Goal: Transaction & Acquisition: Purchase product/service

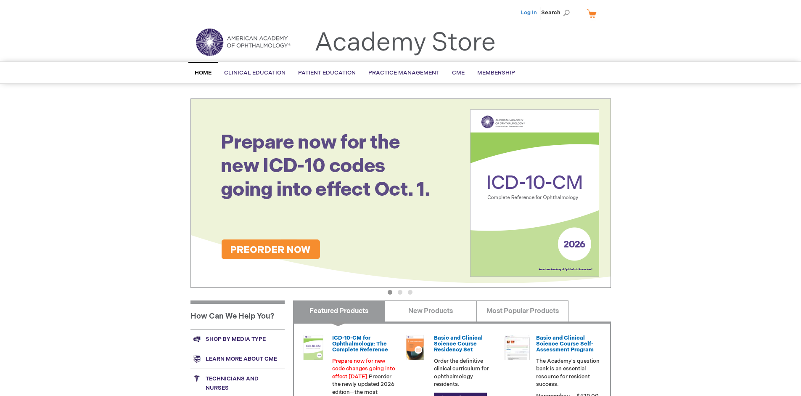
click at [529, 13] on link "Log In" at bounding box center [529, 12] width 16 height 7
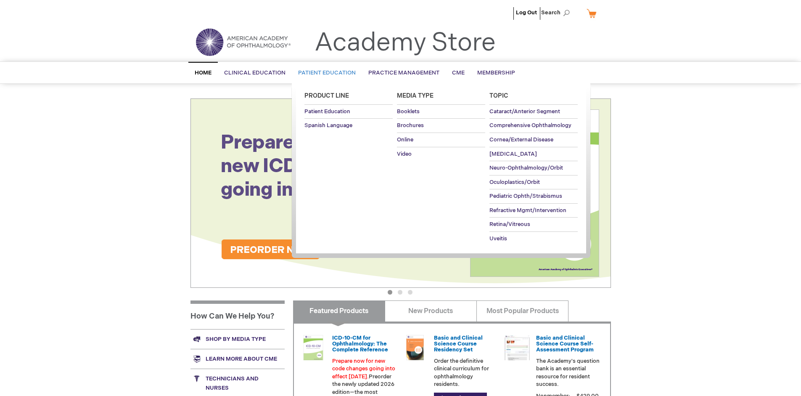
click at [325, 73] on span "Patient Education" at bounding box center [327, 72] width 58 height 7
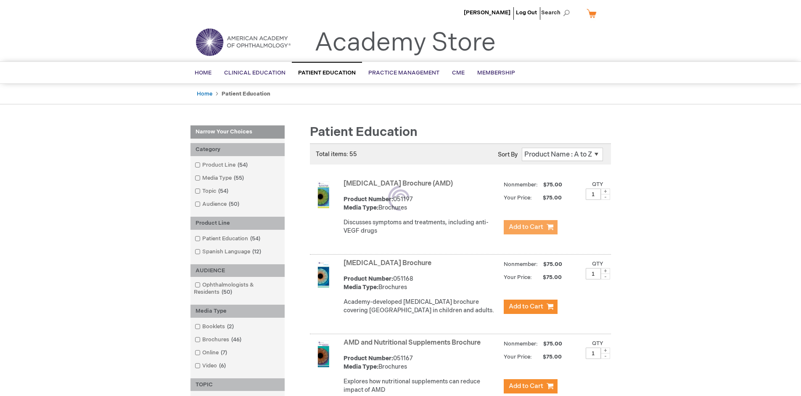
click at [530, 227] on span "Add to Cart" at bounding box center [526, 227] width 34 height 8
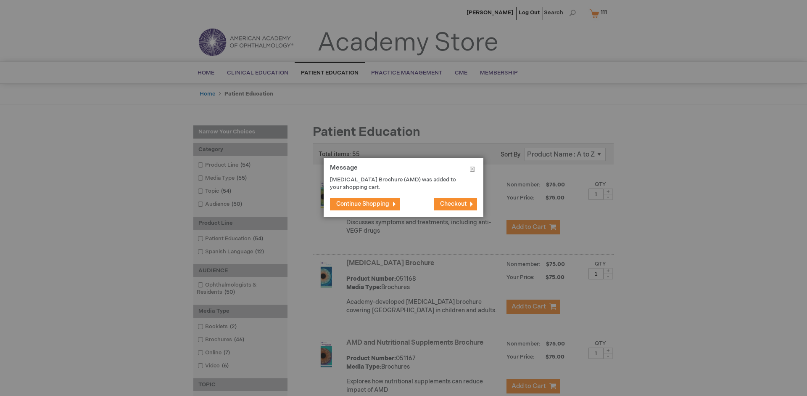
click at [363, 204] on span "Continue Shopping" at bounding box center [362, 203] width 53 height 7
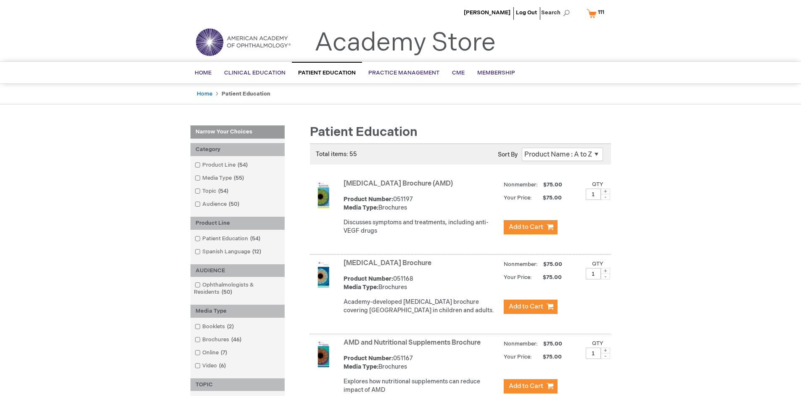
click at [414, 346] on link "AMD and Nutritional Supplements Brochure" at bounding box center [412, 343] width 137 height 8
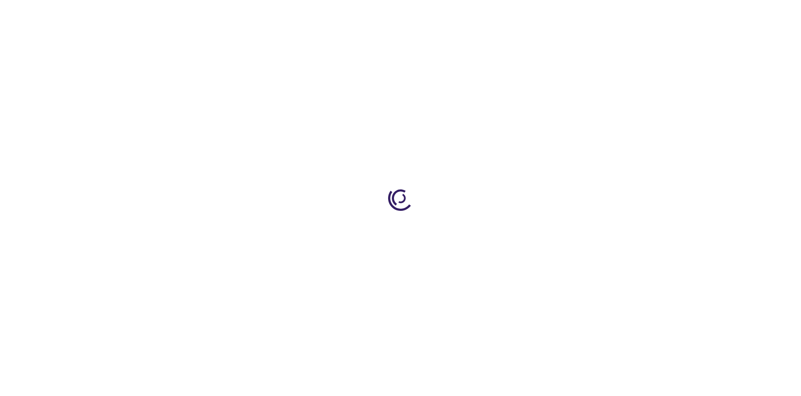
type input "1"
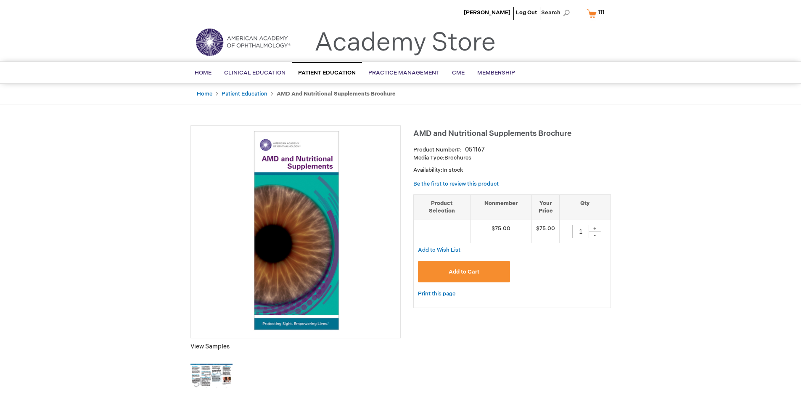
click at [464, 271] on span "Add to Cart" at bounding box center [464, 271] width 31 height 7
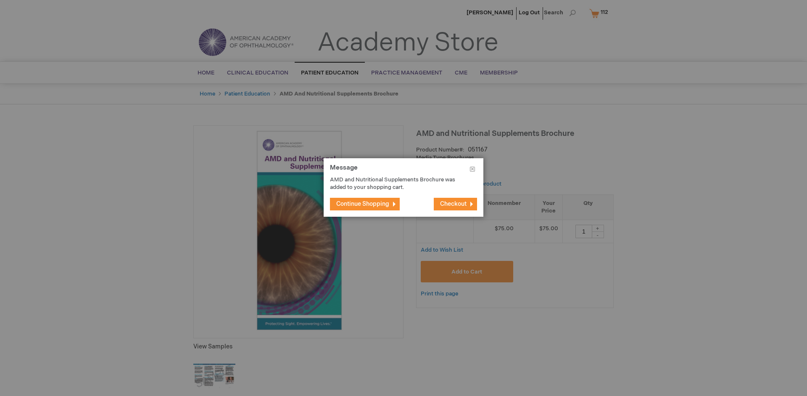
click at [363, 204] on span "Continue Shopping" at bounding box center [362, 203] width 53 height 7
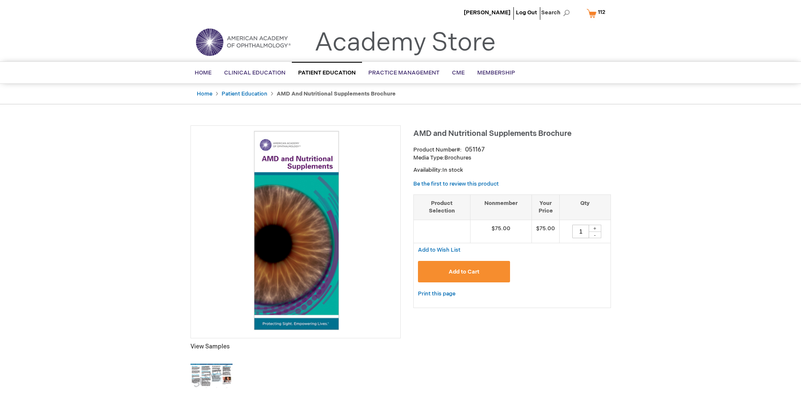
click at [598, 13] on span "112 112 items" at bounding box center [602, 12] width 10 height 10
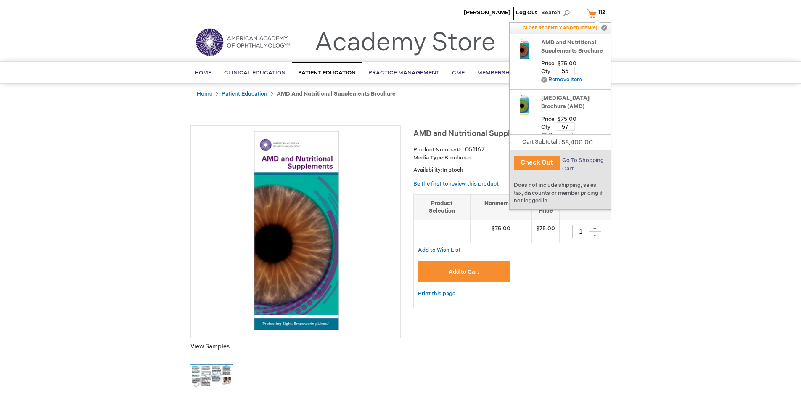
click at [582, 160] on span "Go To Shopping Cart" at bounding box center [583, 164] width 42 height 15
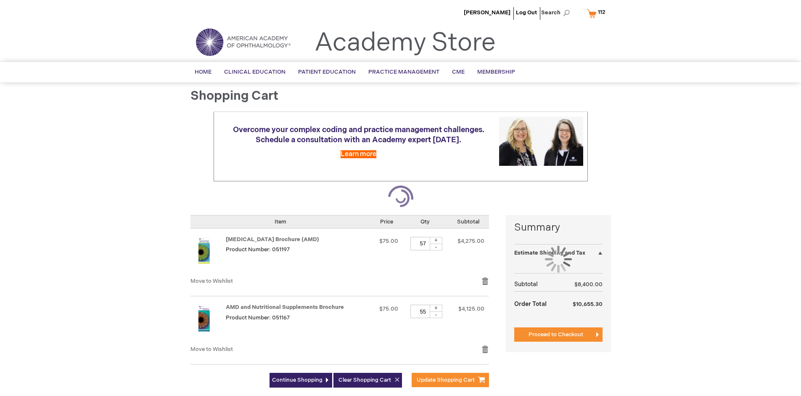
select select "US"
select select "41"
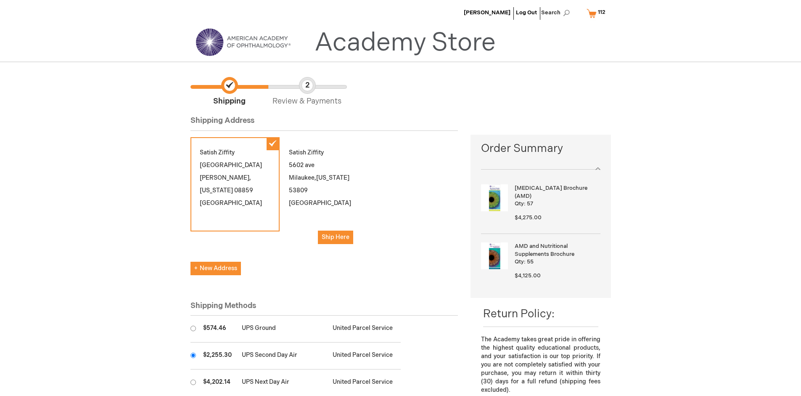
click at [193, 355] on input "radio" at bounding box center [192, 354] width 5 height 5
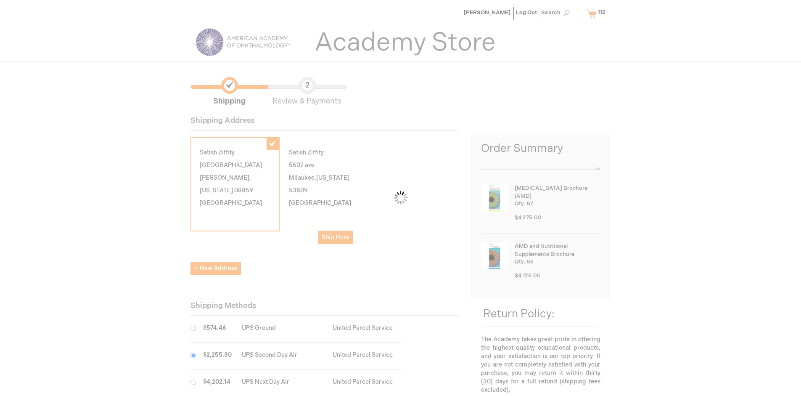
scroll to position [42, 0]
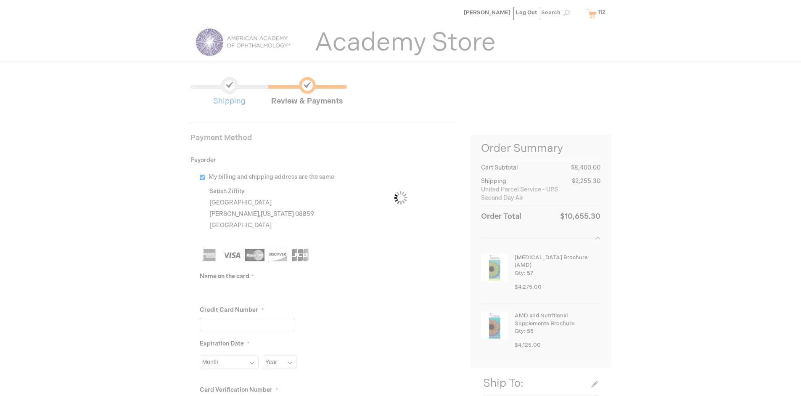
scroll to position [38, 0]
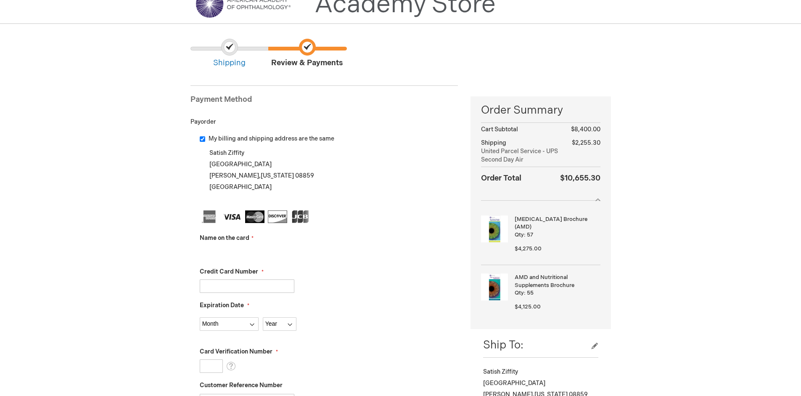
click at [247, 252] on input "Name on the card" at bounding box center [247, 252] width 95 height 13
